Goal: Transaction & Acquisition: Download file/media

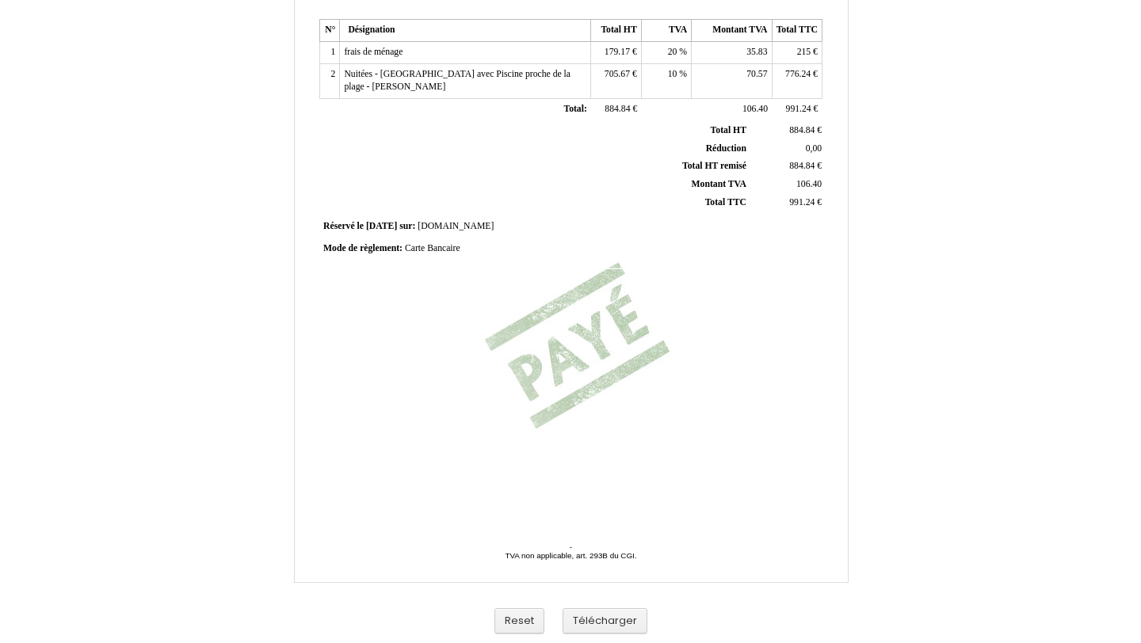
scroll to position [313, 0]
click at [619, 624] on button "Télécharger" at bounding box center [605, 621] width 85 height 26
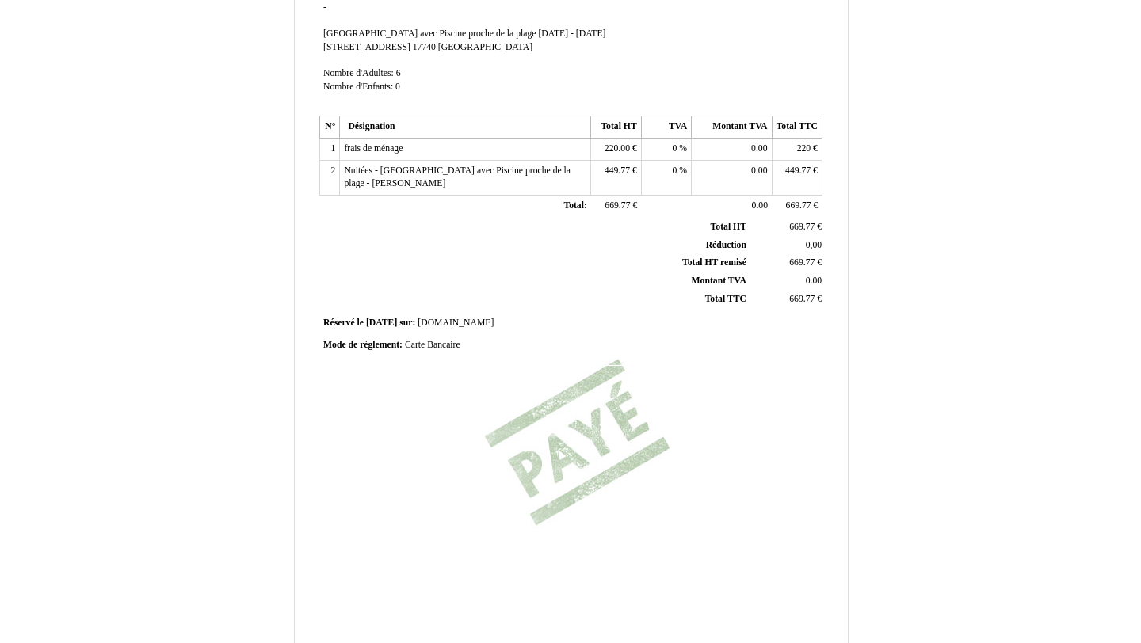
scroll to position [313, 0]
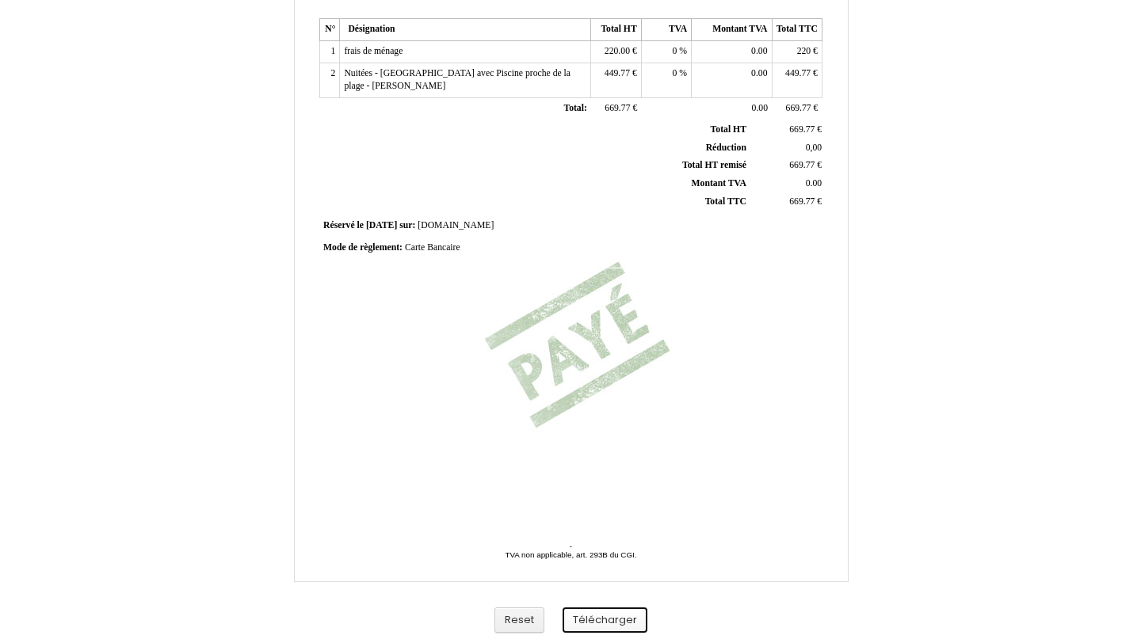
click at [592, 617] on button "Télécharger" at bounding box center [605, 621] width 85 height 26
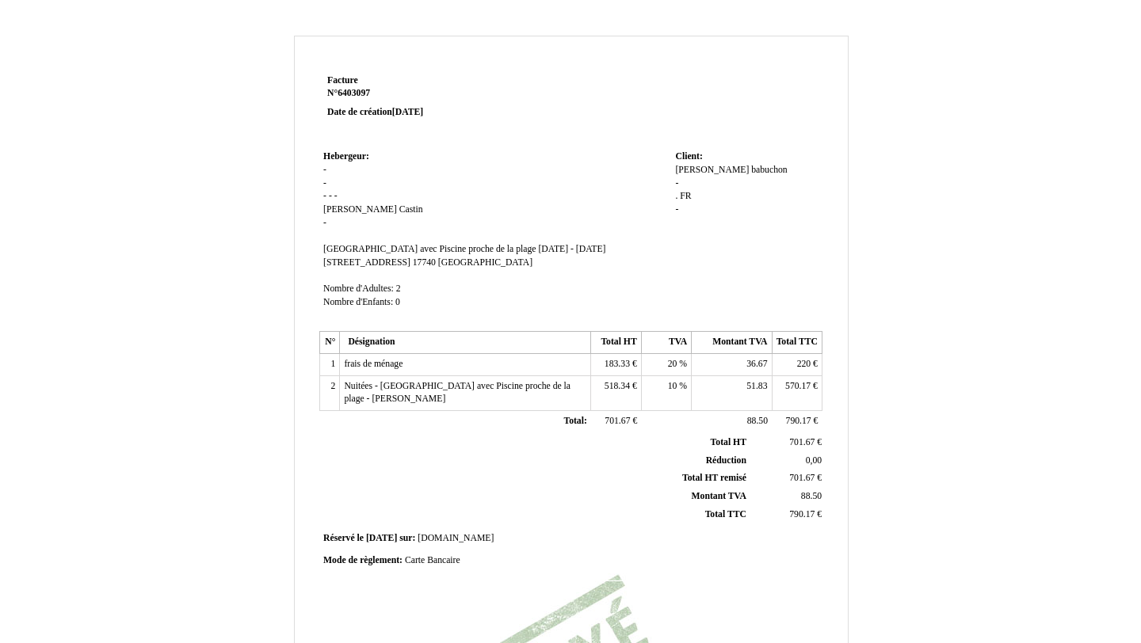
scroll to position [313, 0]
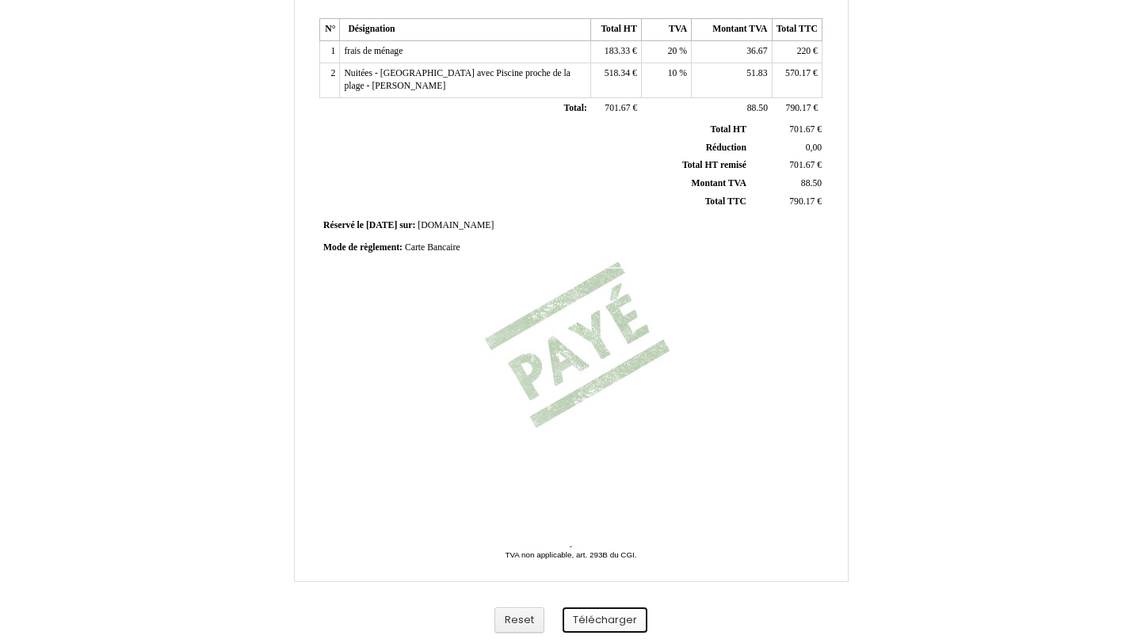
click at [594, 623] on button "Télécharger" at bounding box center [605, 621] width 85 height 26
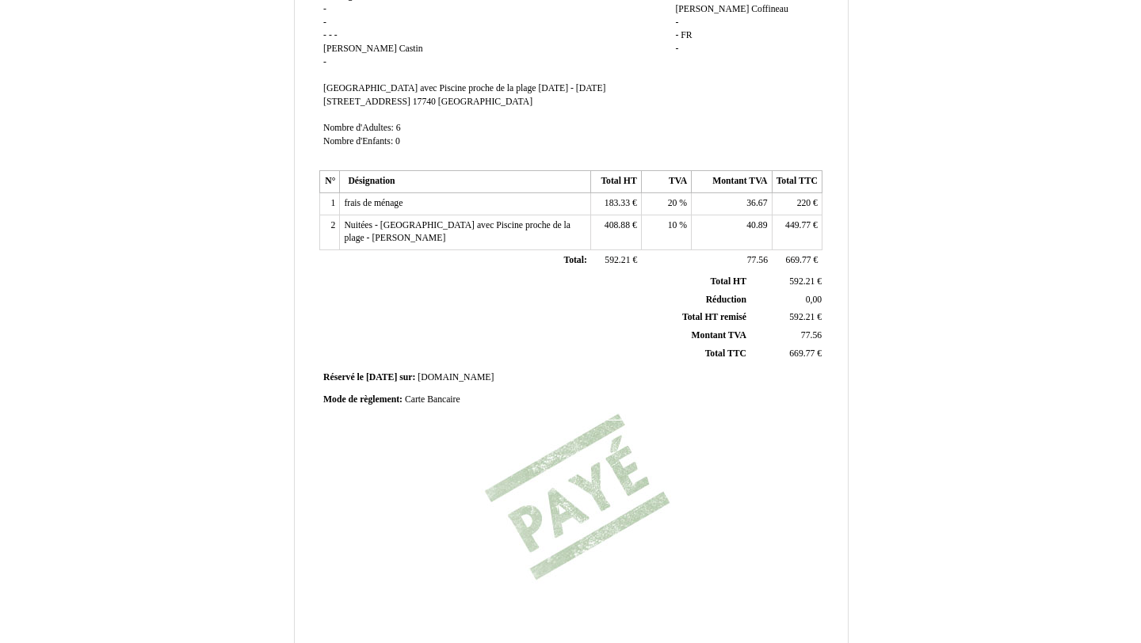
scroll to position [313, 0]
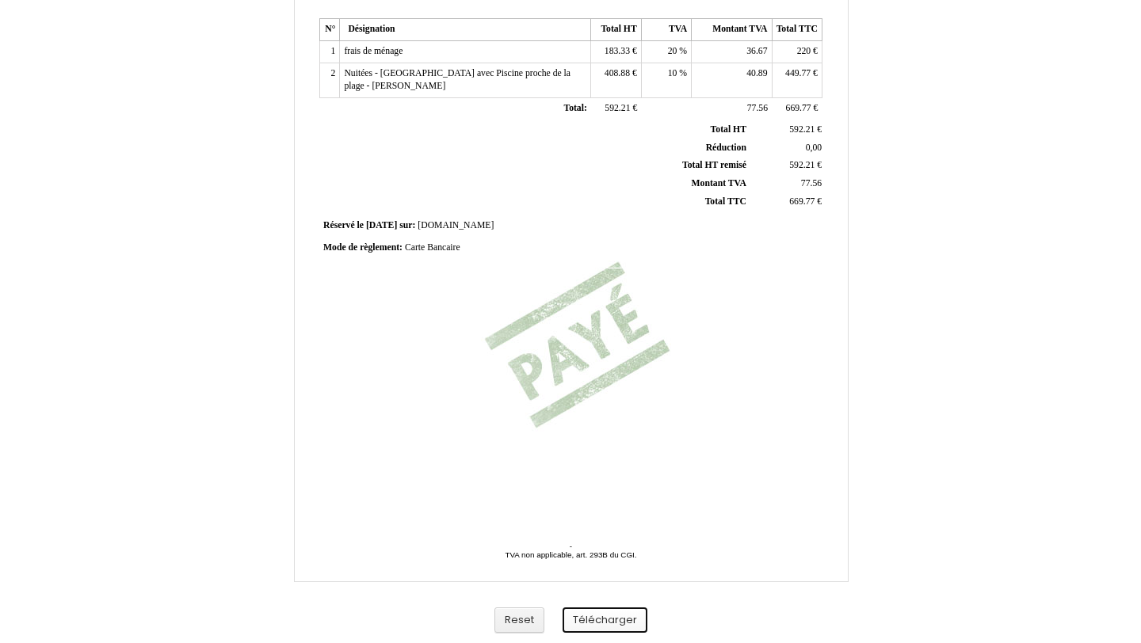
click at [632, 621] on button "Télécharger" at bounding box center [605, 621] width 85 height 26
